Goal: Task Accomplishment & Management: Use online tool/utility

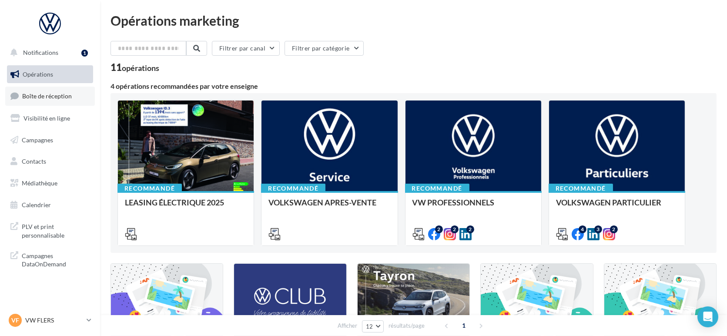
click at [74, 95] on link "Boîte de réception" at bounding box center [50, 96] width 90 height 19
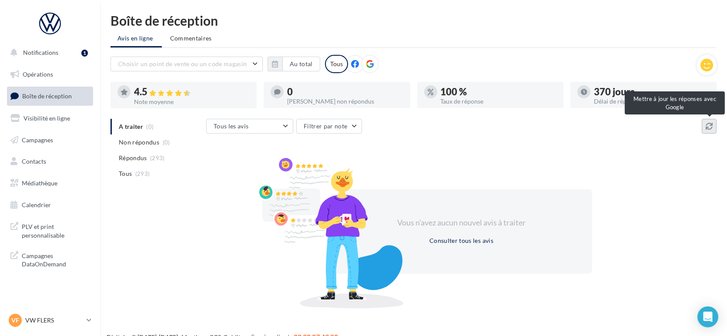
click at [713, 130] on button at bounding box center [709, 126] width 15 height 15
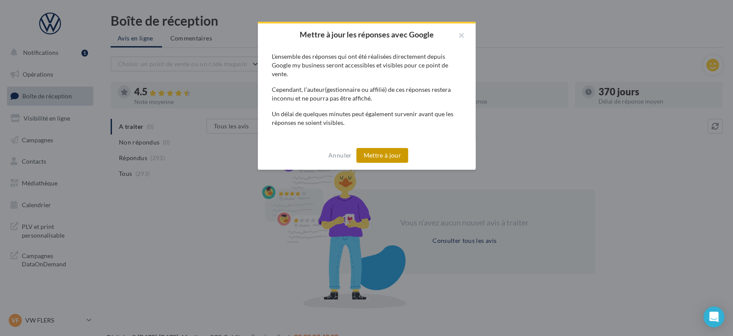
click at [387, 159] on button "Mettre à jour" at bounding box center [382, 155] width 52 height 15
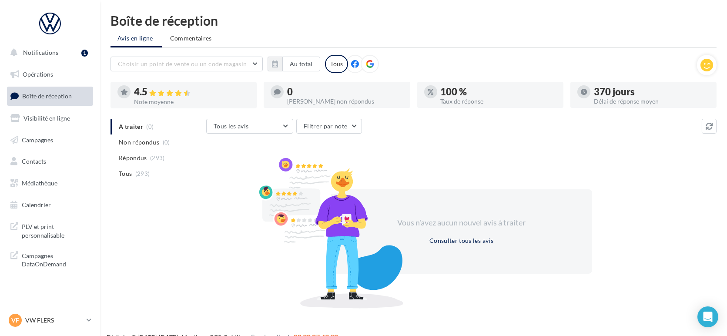
click at [717, 127] on div "Boîte de réception Avis en ligne Commentaires Choisir un point de vente ou un c…" at bounding box center [413, 159] width 627 height 291
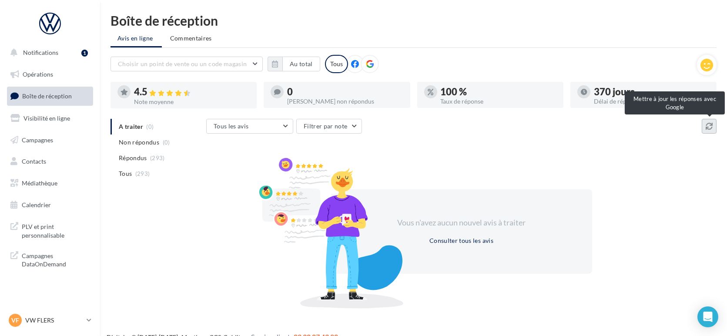
click at [708, 126] on icon at bounding box center [709, 126] width 7 height 7
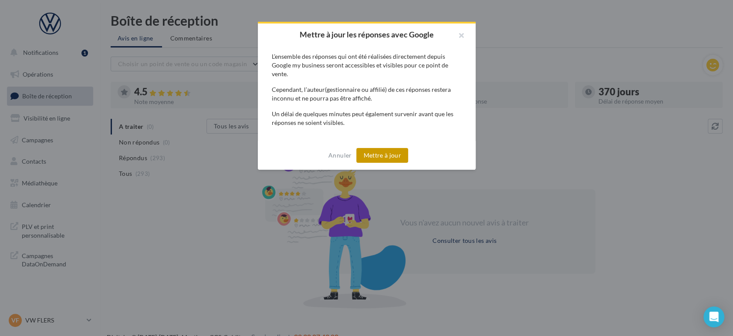
click at [394, 155] on button "Mettre à jour" at bounding box center [382, 155] width 52 height 15
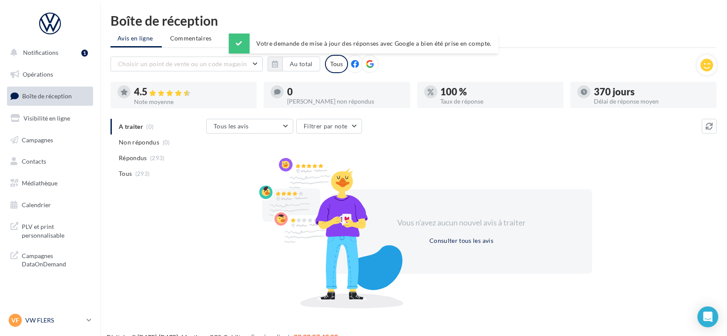
click at [44, 326] on div "VF VW FLERS vw-fle-lan" at bounding box center [46, 320] width 74 height 13
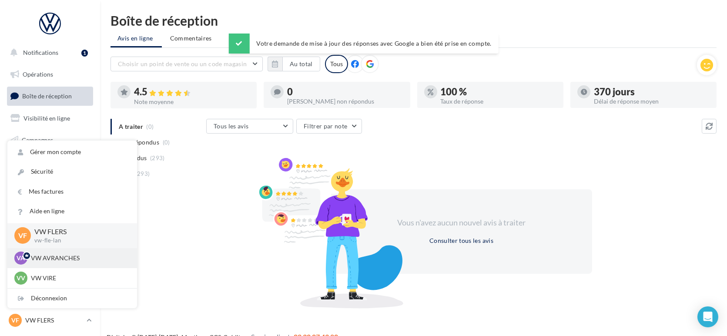
click at [63, 259] on p "VW AVRANCHES" at bounding box center [79, 258] width 96 height 9
